Goal: Task Accomplishment & Management: Manage account settings

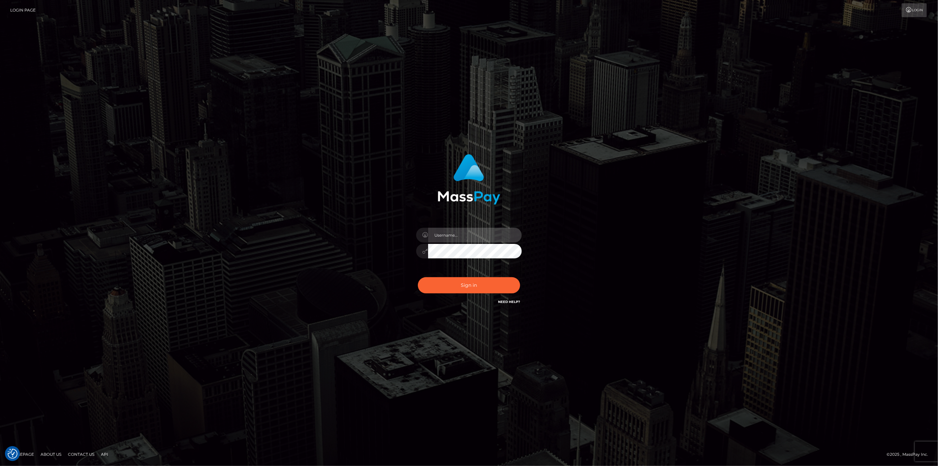
type input "[DOMAIN_NAME]"
click at [465, 289] on button "Sign in" at bounding box center [469, 285] width 102 height 16
type input "scott.cm"
drag, startPoint x: 48, startPoint y: 302, endPoint x: 98, endPoint y: 317, distance: 52.1
click at [48, 302] on div "scott.cm Sign in" at bounding box center [469, 233] width 938 height 267
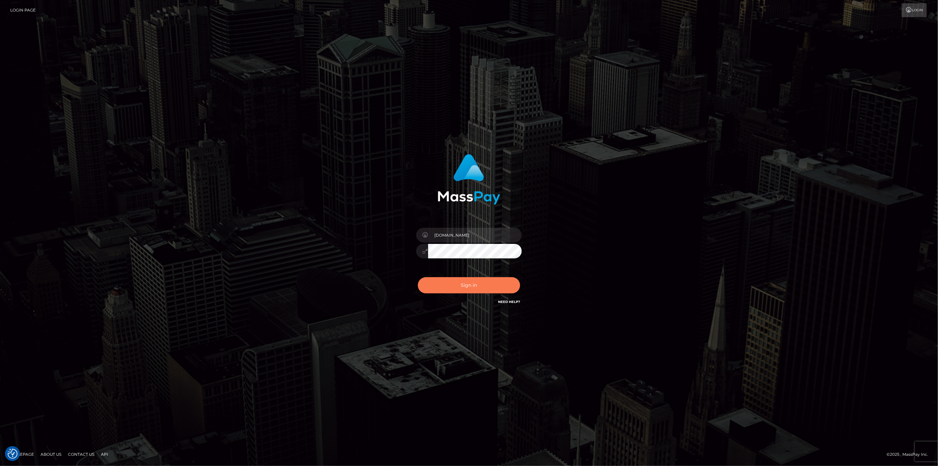
click at [430, 289] on button "Sign in" at bounding box center [469, 285] width 102 height 16
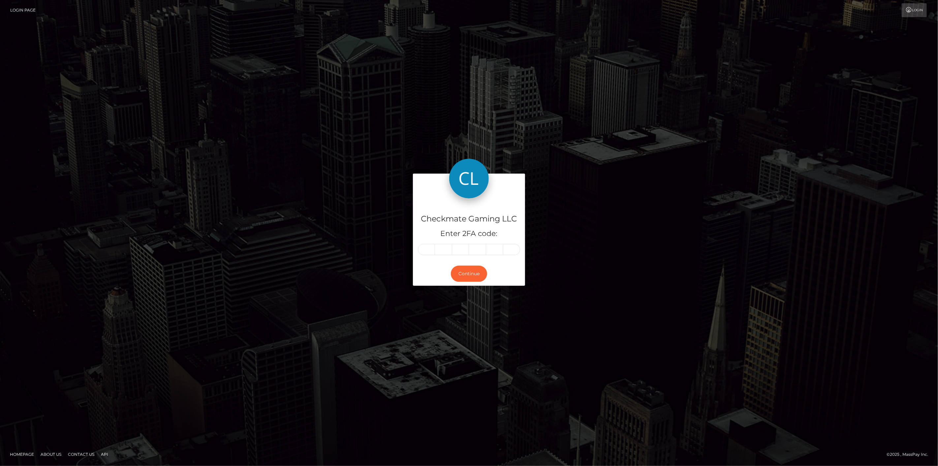
click at [428, 251] on input "text" at bounding box center [426, 249] width 17 height 11
type input "2"
type input "5"
type input "6"
type input "3"
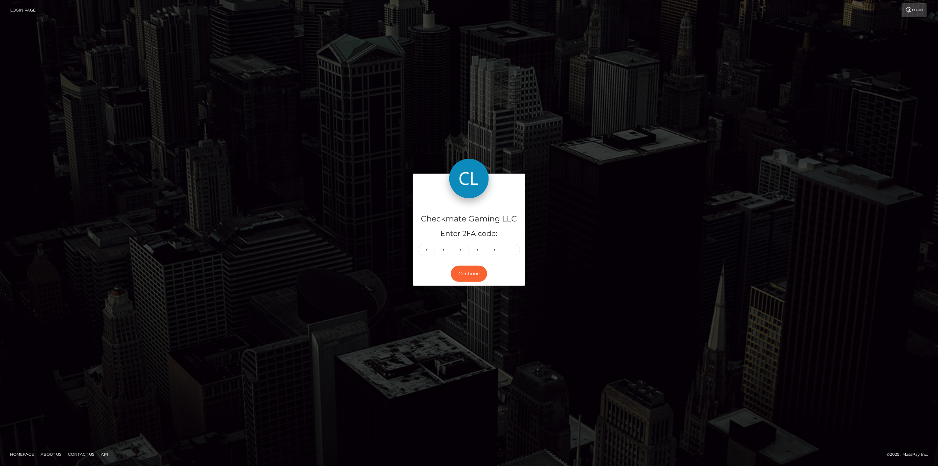
type input "6"
type input "1"
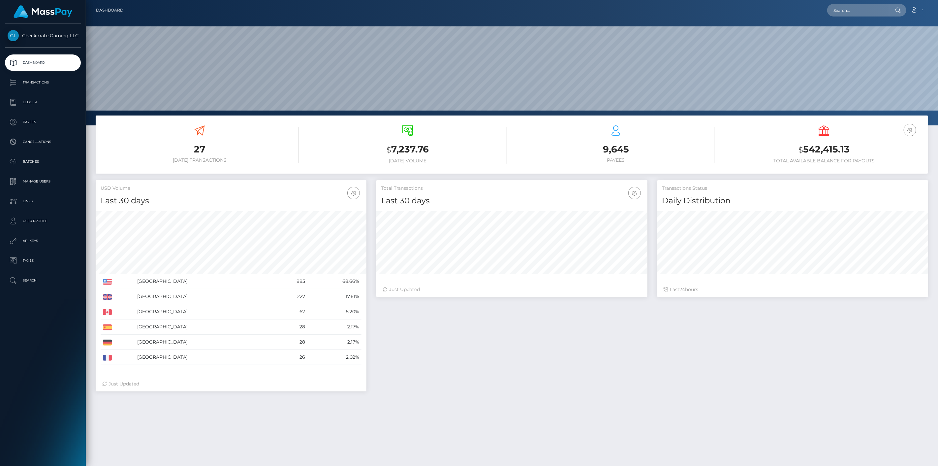
scroll to position [117, 271]
click at [55, 123] on p "Payees" at bounding box center [43, 122] width 71 height 10
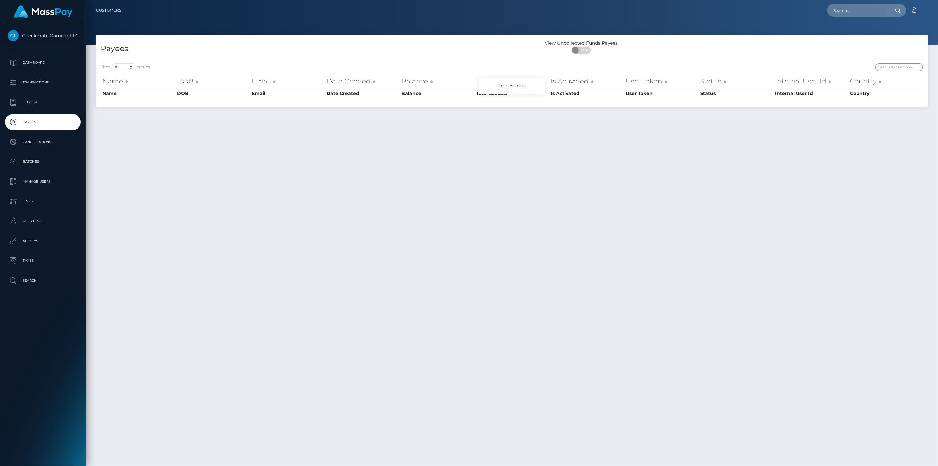
click at [891, 65] on input "search" at bounding box center [900, 67] width 48 height 8
paste input "543358"
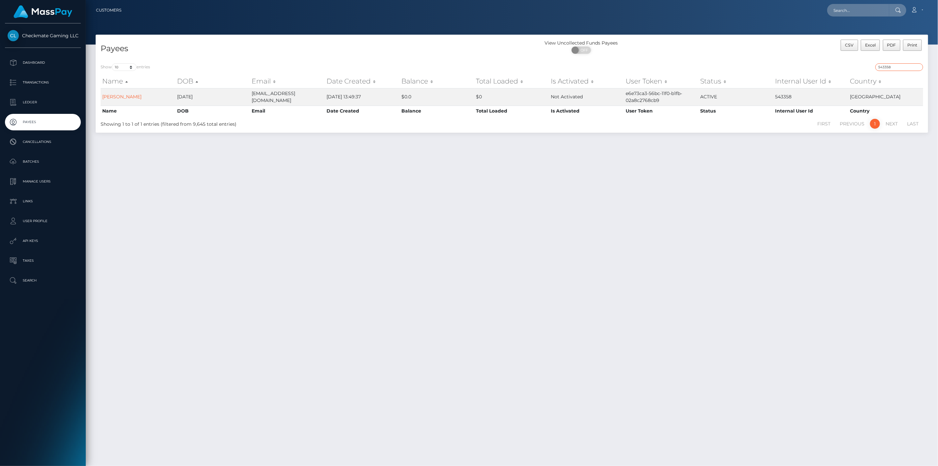
drag, startPoint x: 903, startPoint y: 66, endPoint x: 803, endPoint y: 53, distance: 100.5
click at [804, 53] on div "Payees View Uncollected Funds Payees ON OFF CSV Excel PDF Print Show 10 25 50 1…" at bounding box center [512, 84] width 833 height 98
paste input "1408033"
type input "1408033"
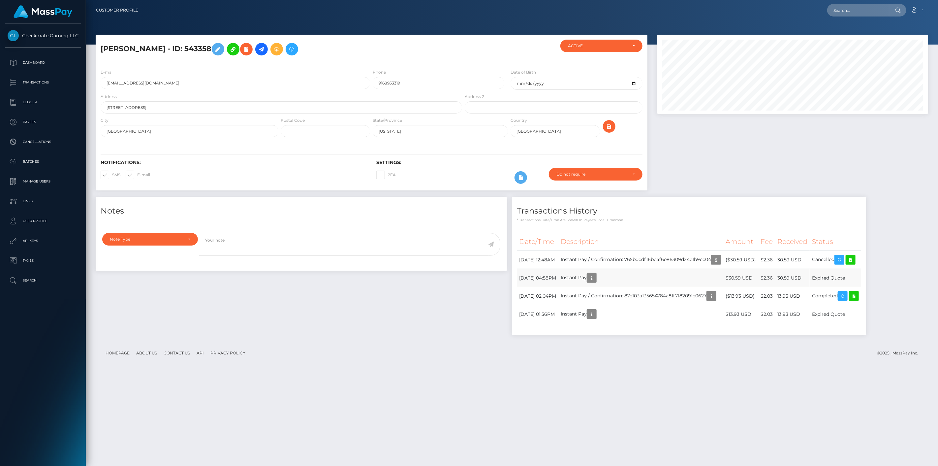
scroll to position [79, 271]
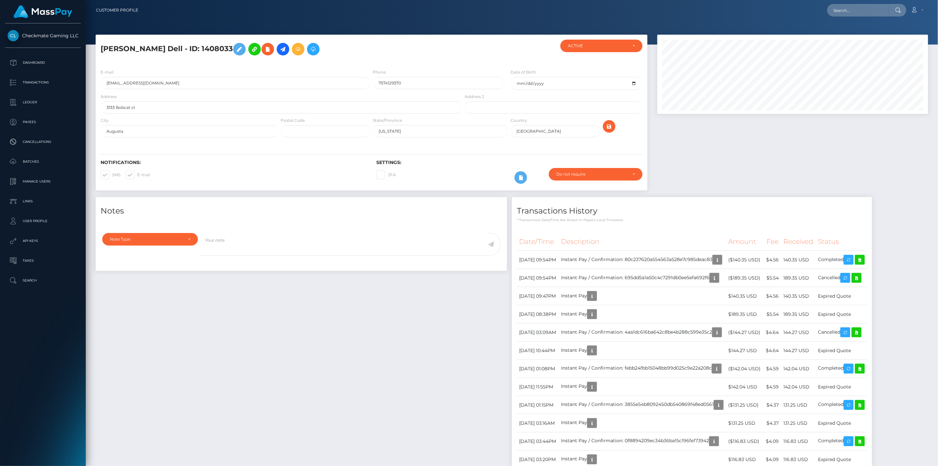
scroll to position [79, 271]
